Goal: Find specific page/section: Find specific page/section

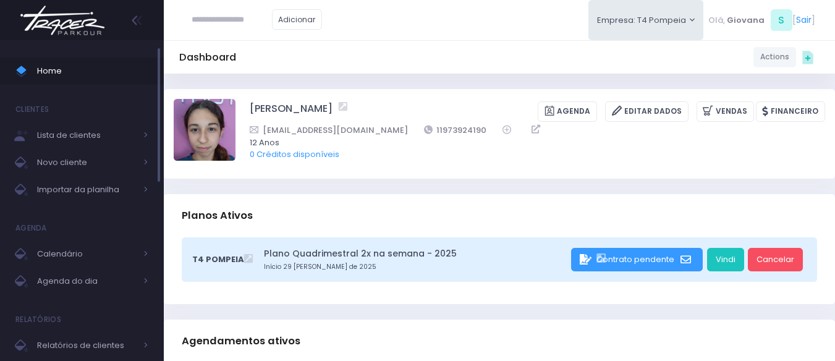
drag, startPoint x: 0, startPoint y: 0, endPoint x: 36, endPoint y: 80, distance: 87.5
click at [36, 80] on link "Home" at bounding box center [82, 71] width 164 height 27
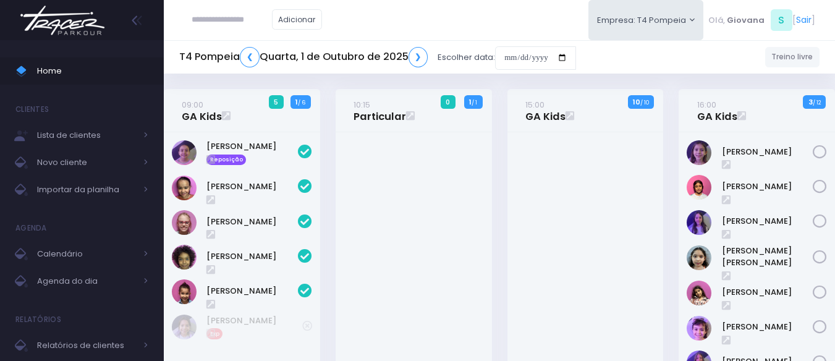
click at [494, 199] on div "10:15 Particular 0 1 / 1" at bounding box center [414, 284] width 172 height 390
click at [203, 14] on input "text" at bounding box center [232, 19] width 80 height 23
type input "*"
type input "**********"
click input "submit" at bounding box center [0, 0] width 0 height 0
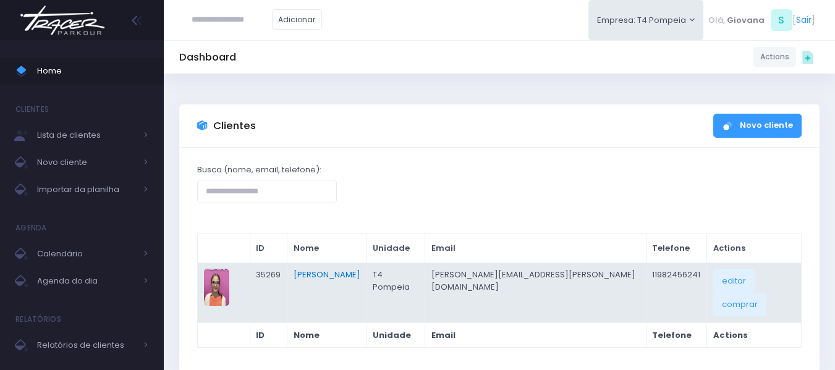
click at [356, 275] on link "Sofia Viola" at bounding box center [327, 275] width 67 height 12
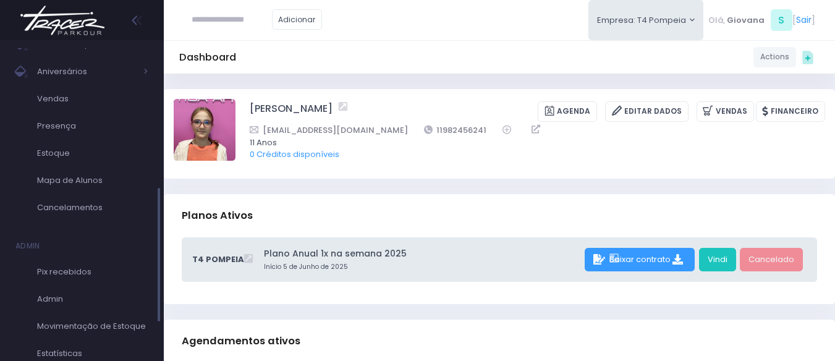
scroll to position [424, 0]
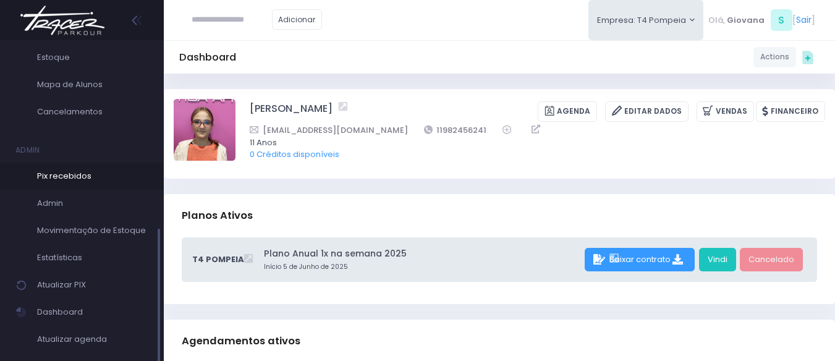
click at [93, 174] on span "Pix recebidos" at bounding box center [92, 176] width 111 height 16
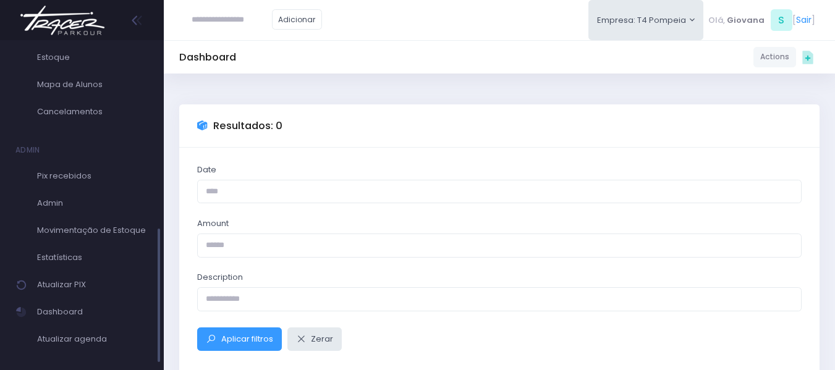
scroll to position [147, 0]
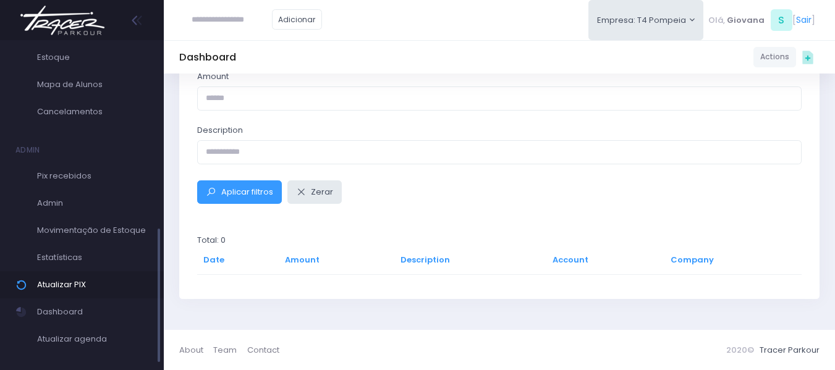
click at [115, 277] on span "Atualizar PIX" at bounding box center [92, 285] width 111 height 16
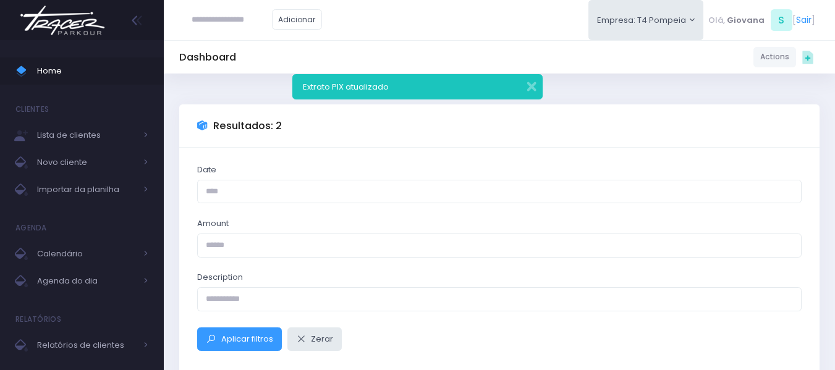
scroll to position [196, 0]
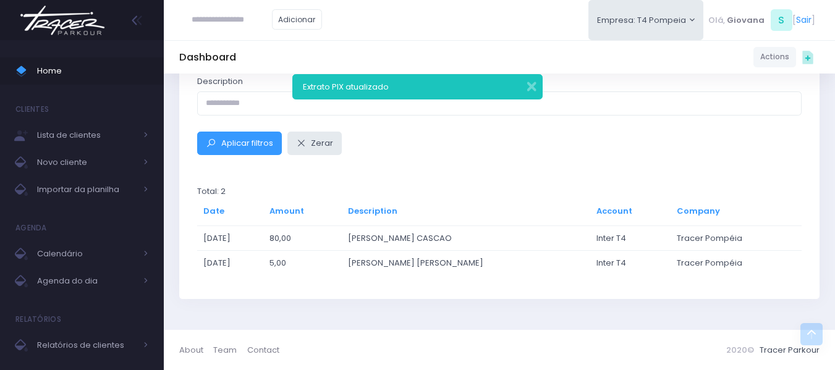
click at [222, 17] on input "text" at bounding box center [232, 19] width 80 height 23
type input "*"
type input "**********"
click input "submit" at bounding box center [0, 0] width 0 height 0
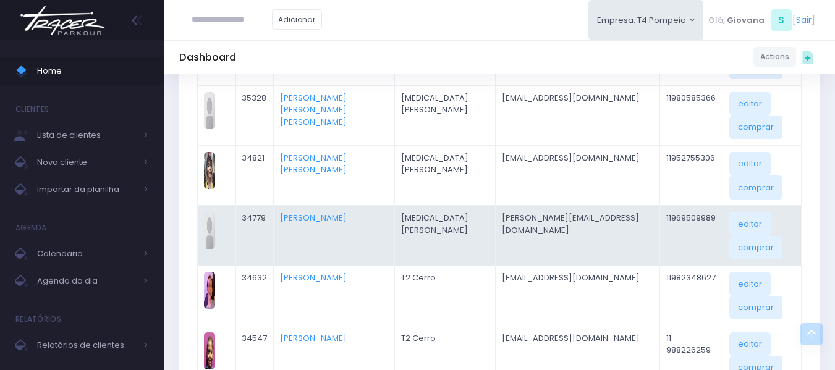
scroll to position [238, 0]
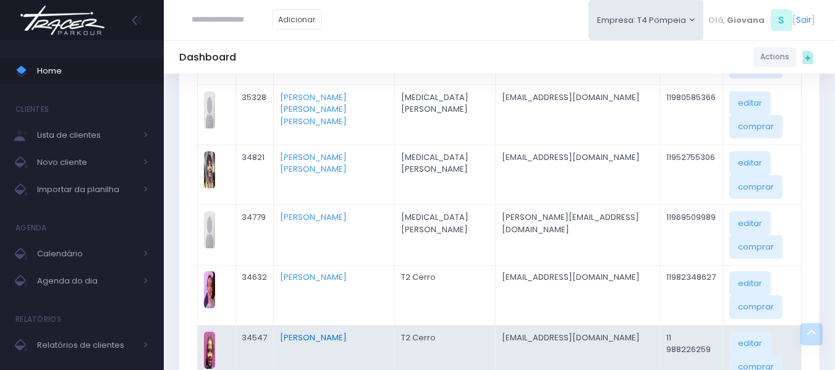
click at [331, 335] on link "[PERSON_NAME]" at bounding box center [313, 338] width 67 height 12
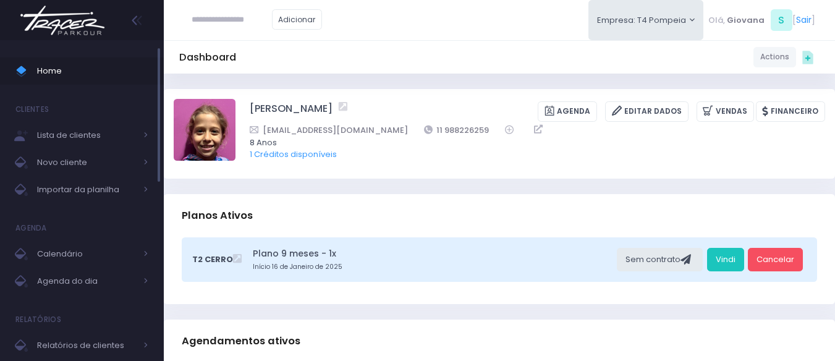
click at [116, 74] on span "Home" at bounding box center [92, 71] width 111 height 16
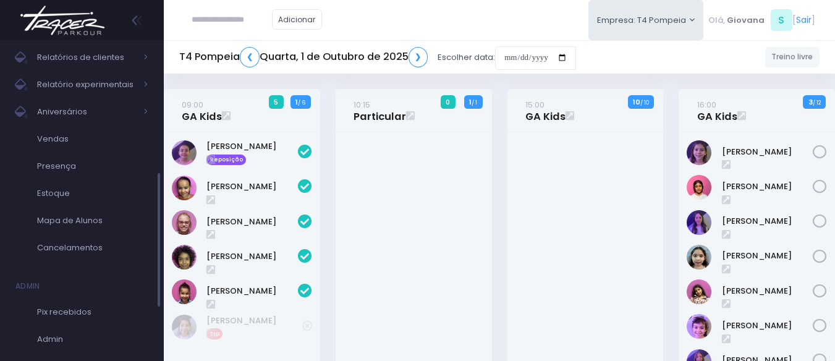
scroll to position [290, 0]
